Goal: Information Seeking & Learning: Find specific fact

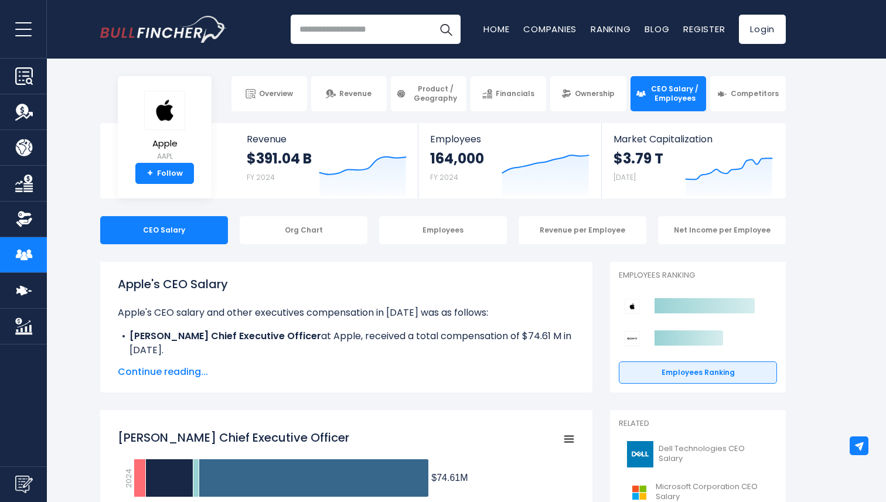
scroll to position [25, 0]
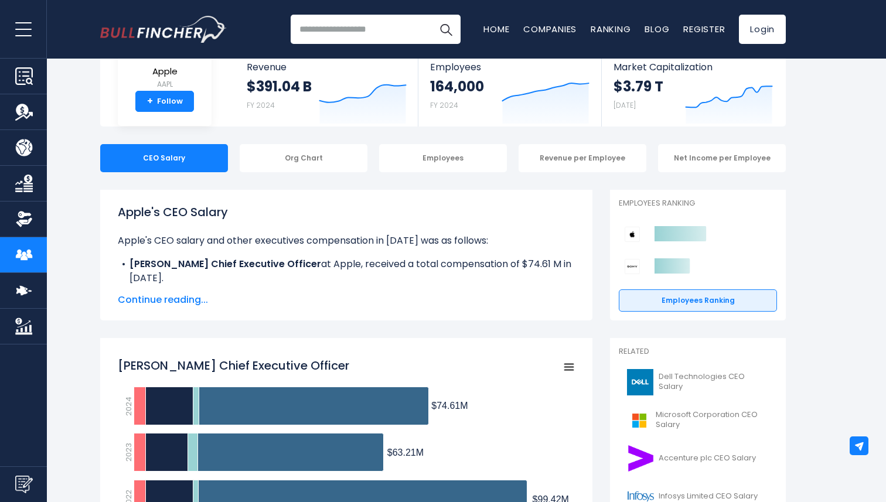
scroll to position [298, 0]
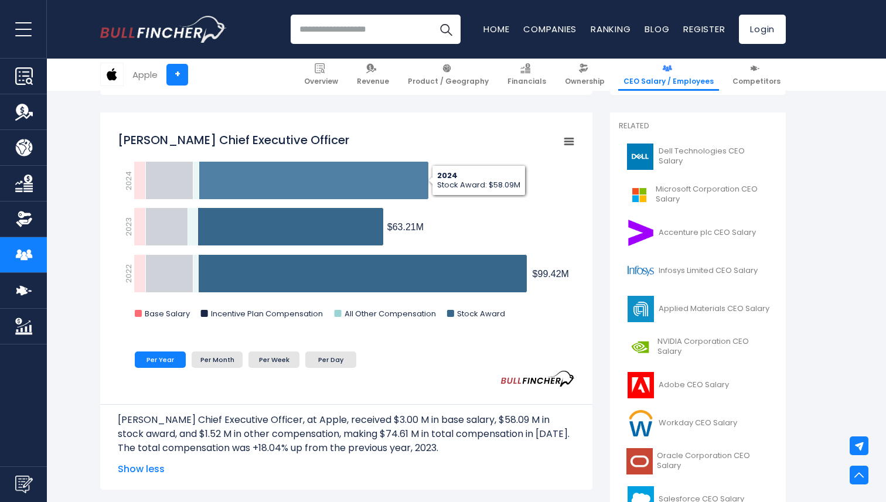
click at [408, 176] on icon "Tim Cook Chief Executive Officer" at bounding box center [314, 181] width 230 height 38
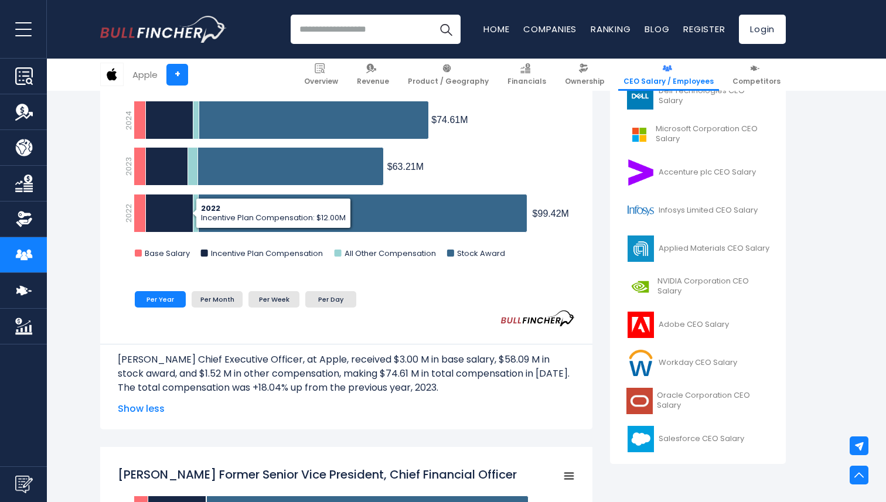
scroll to position [366, 0]
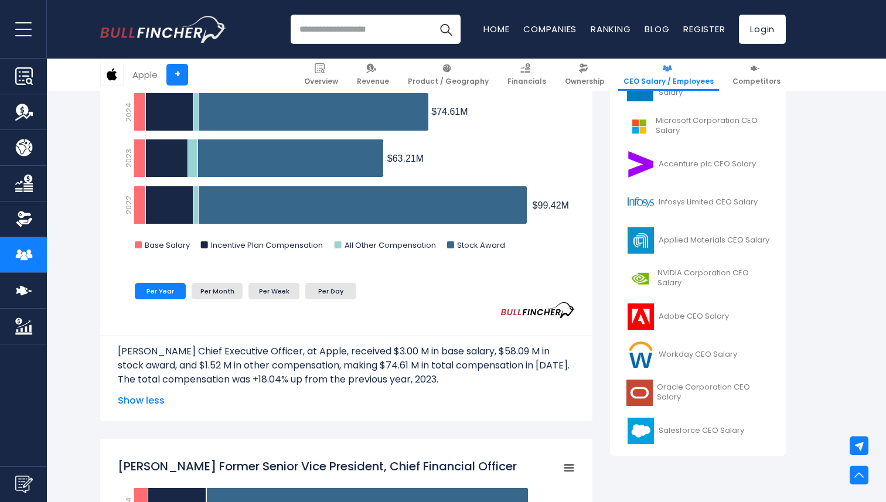
click at [148, 396] on span "Show less" at bounding box center [346, 401] width 457 height 14
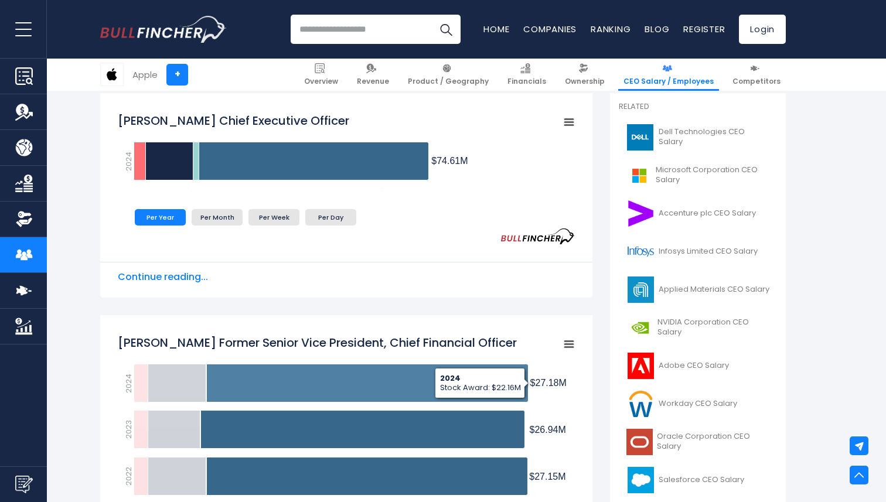
scroll to position [237, 0]
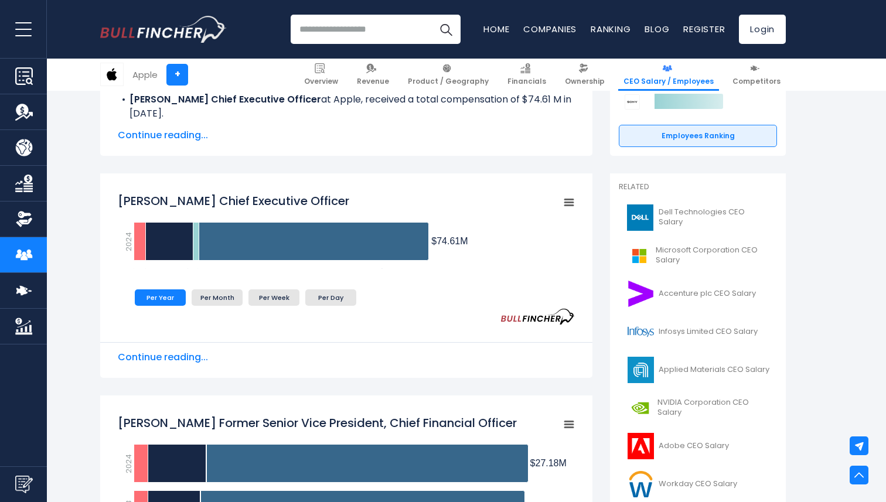
click at [179, 360] on span "Continue reading..." at bounding box center [346, 357] width 457 height 14
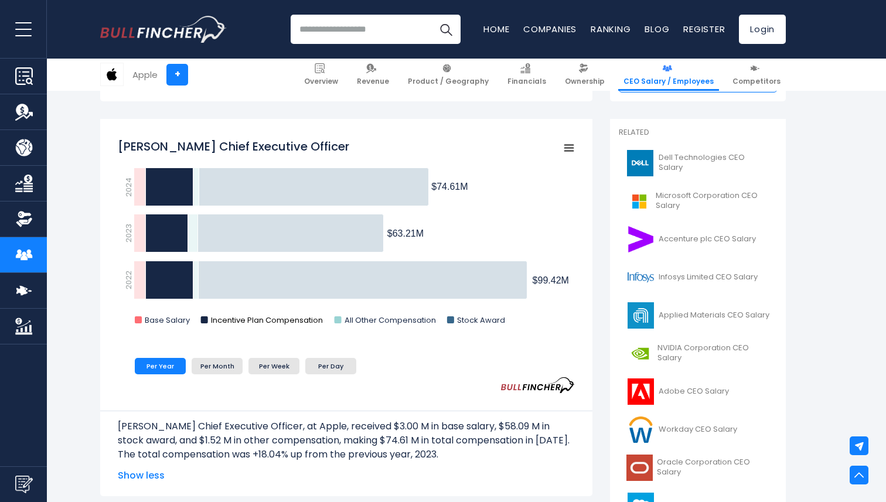
scroll to position [322, 0]
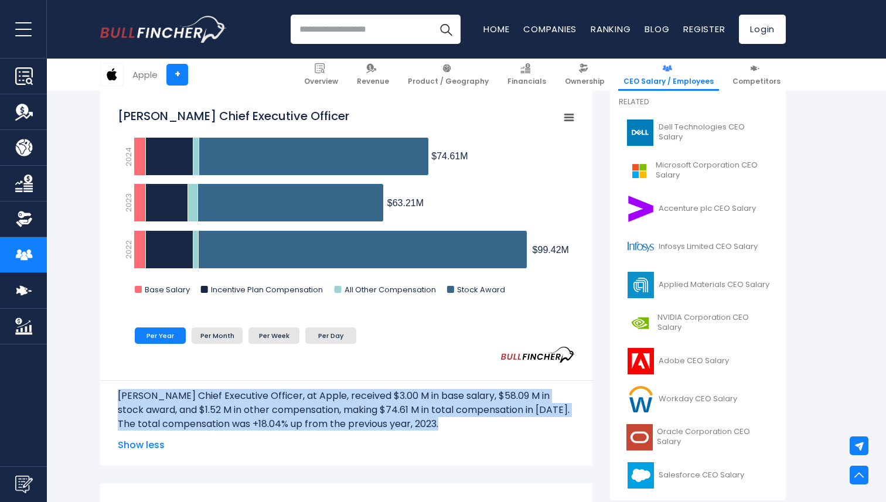
drag, startPoint x: 117, startPoint y: 394, endPoint x: 495, endPoint y: 420, distance: 378.8
click at [495, 420] on div "Tim Cook Chief Executive Officer, at Apple, received $3.00 M in base salary, $5…" at bounding box center [346, 405] width 492 height 50
copy div "Tim Cook Chief Executive Officer, at Apple, received $3.00 M in base salary, $5…"
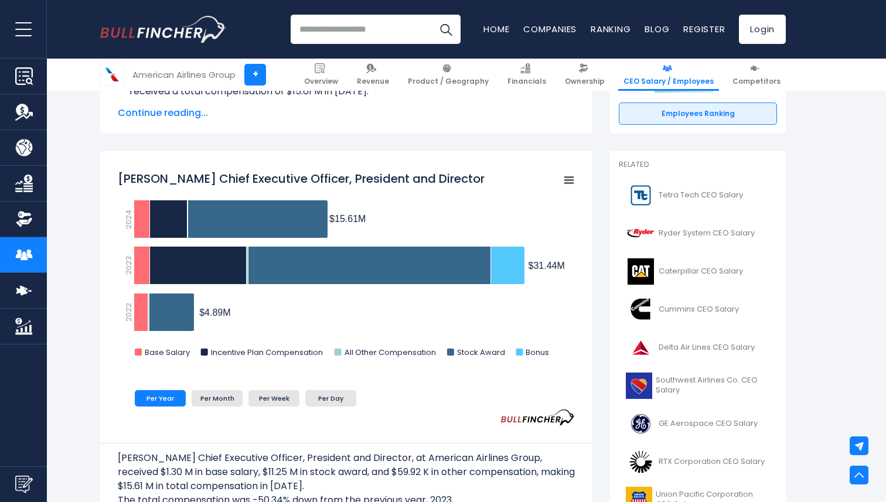
scroll to position [343, 0]
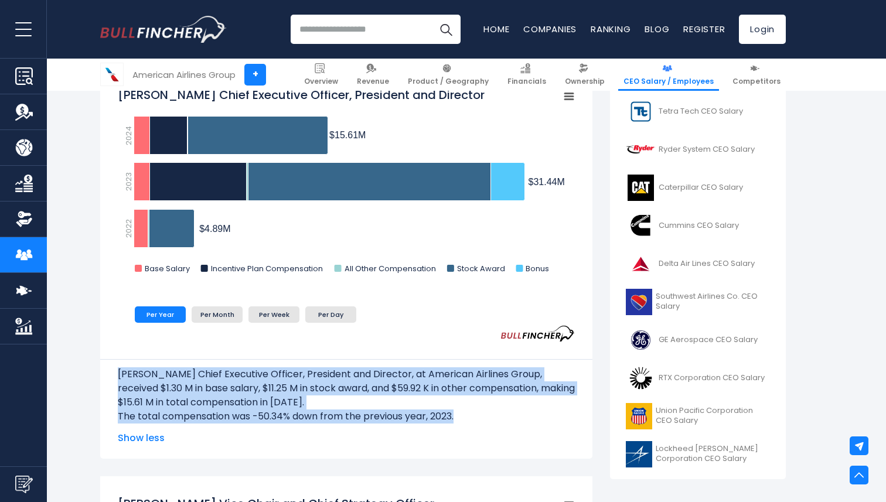
drag, startPoint x: 120, startPoint y: 374, endPoint x: 455, endPoint y: 419, distance: 338.8
click at [455, 419] on div "[PERSON_NAME] Chief Executive Officer, President and Director, at American Airl…" at bounding box center [346, 391] width 457 height 64
copy div "[PERSON_NAME] Chief Executive Officer, President and Director, at American Airl…"
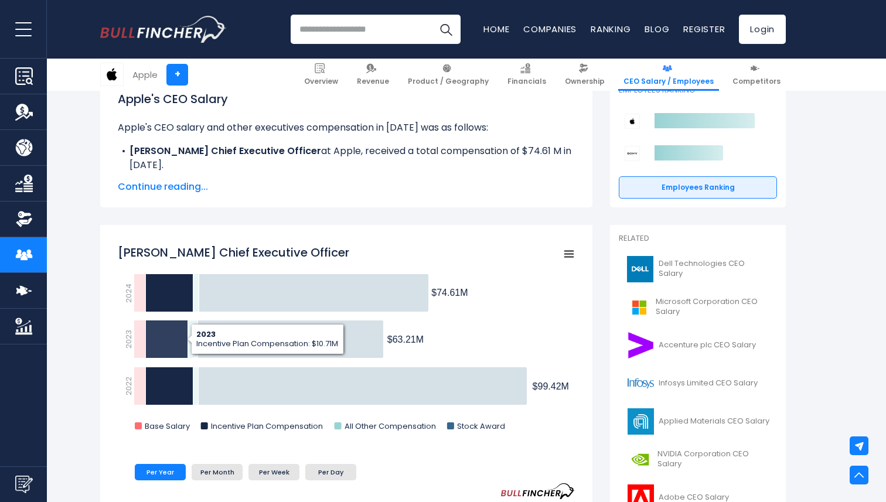
scroll to position [214, 0]
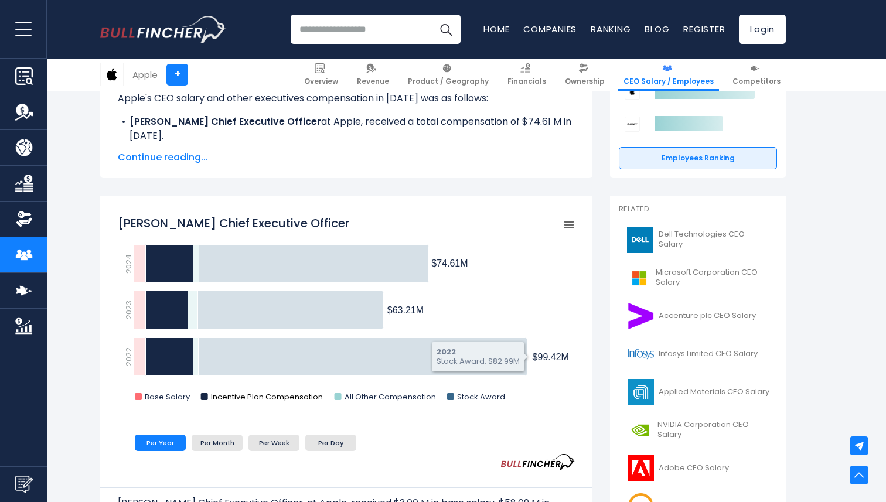
click at [246, 396] on text "Incentive Plan Compensation" at bounding box center [267, 396] width 112 height 11
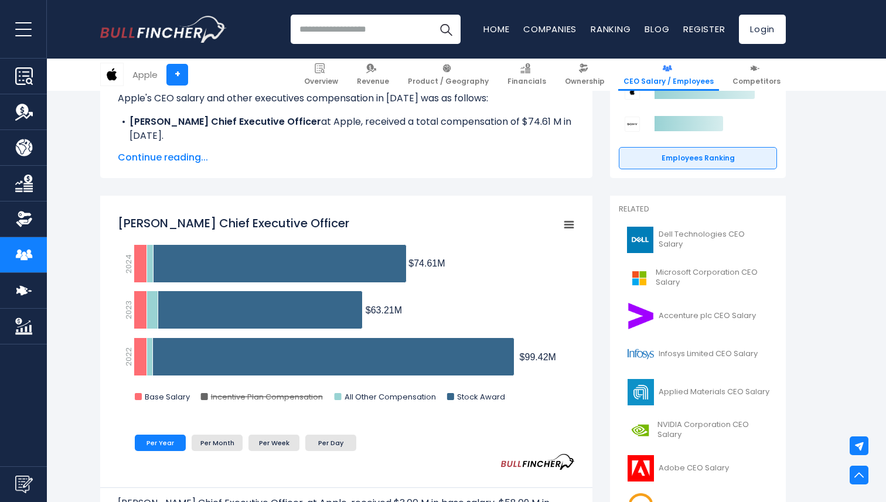
click at [246, 396] on text "Incentive Plan Compensation" at bounding box center [267, 396] width 112 height 11
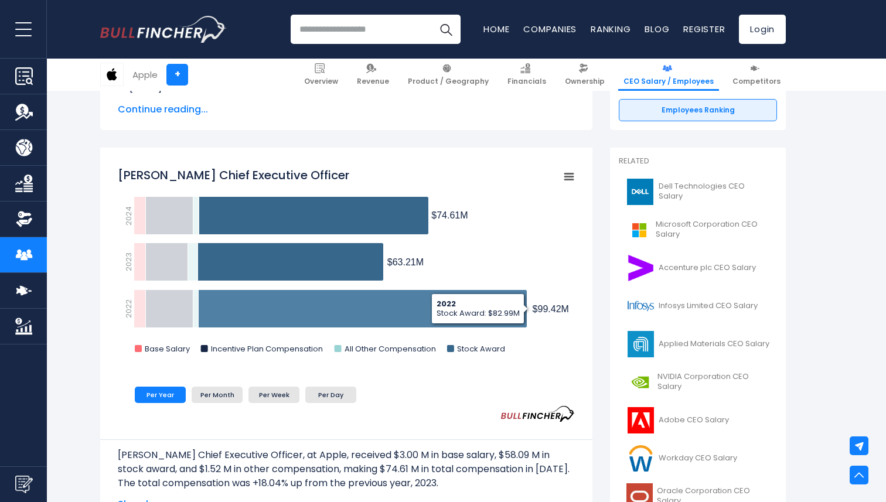
scroll to position [432, 0]
